Goal: Answer question/provide support

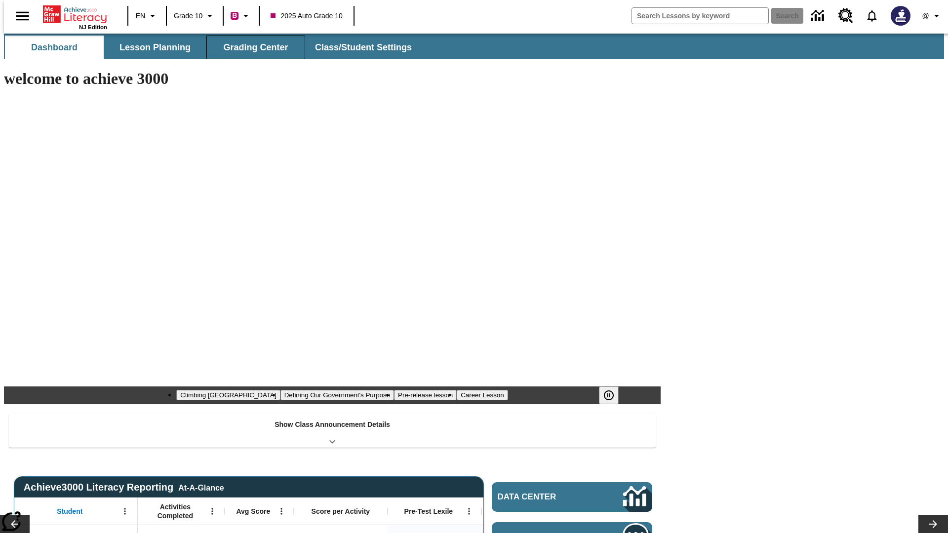
click at [252, 47] on span "Grading Center" at bounding box center [255, 47] width 65 height 11
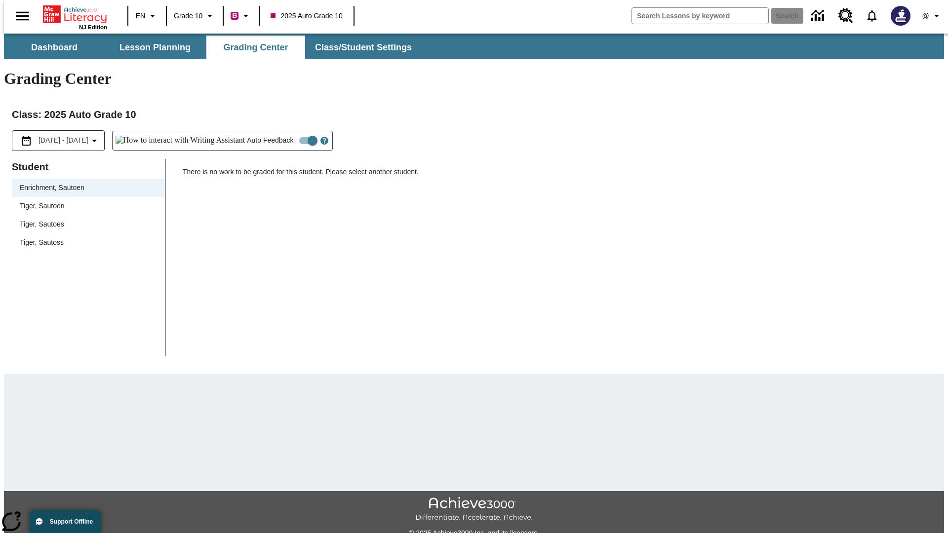
click at [85, 201] on div "Tiger, Sautoen" at bounding box center [88, 206] width 137 height 10
click at [323, 138] on icon "Open Help for Writing Assistant" at bounding box center [324, 140] width 3 height 5
